Goal: Check status

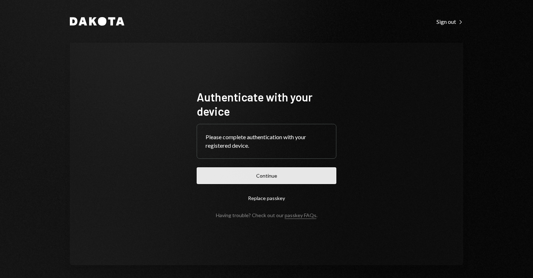
click at [263, 179] on button "Continue" at bounding box center [267, 175] width 140 height 17
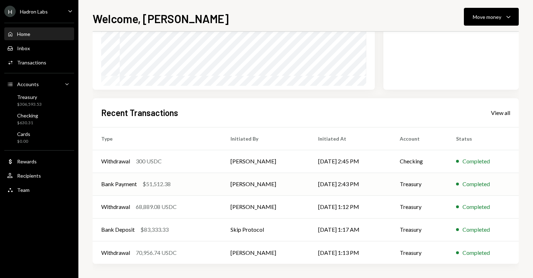
scroll to position [116, 0]
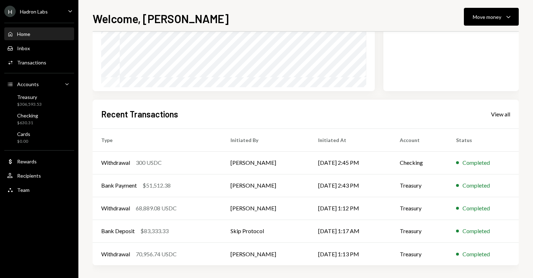
click at [495, 119] on div "Recent Transactions View all" at bounding box center [305, 114] width 409 height 12
click at [499, 116] on div "View all" at bounding box center [500, 114] width 19 height 7
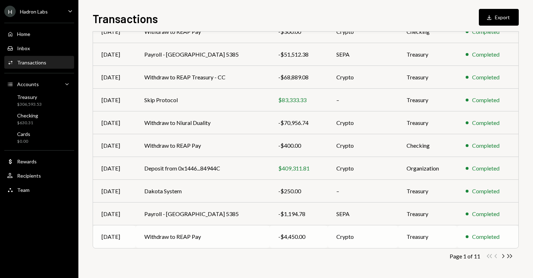
scroll to position [92, 0]
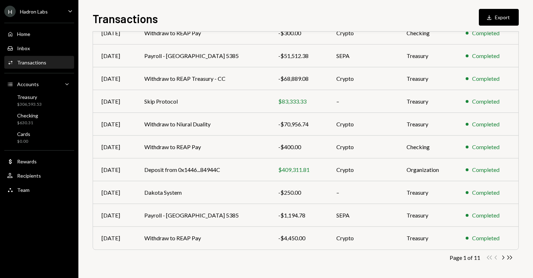
click at [51, 15] on div "H Hadron Labs Caret Down" at bounding box center [39, 11] width 78 height 11
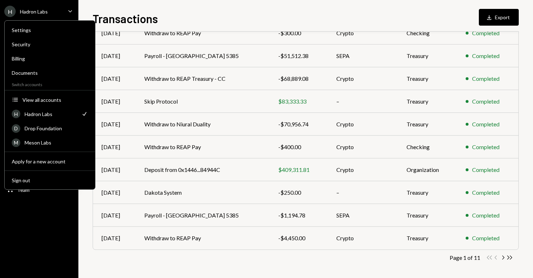
click at [50, 109] on div "H Hadron Labs Check" at bounding box center [49, 114] width 85 height 13
click at [52, 114] on div "Hadron Labs" at bounding box center [51, 114] width 52 height 6
click at [155, 257] on div "Page 1 of 11 Double Arrow Left Chevron Left Chevron Right Double Arrow Right" at bounding box center [306, 257] width 426 height 7
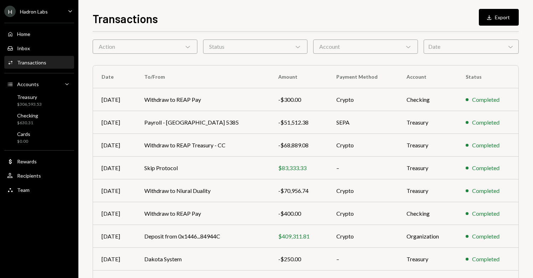
scroll to position [32, 0]
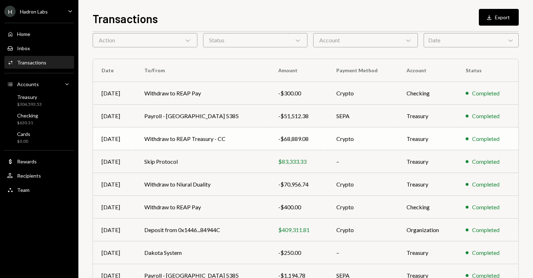
click at [244, 140] on td "Withdraw to REAP Treasury - CC" at bounding box center [203, 139] width 134 height 23
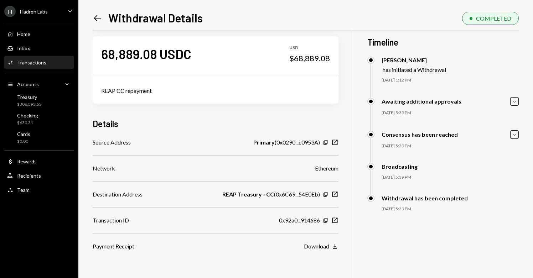
scroll to position [10, 0]
